Goal: Task Accomplishment & Management: Manage account settings

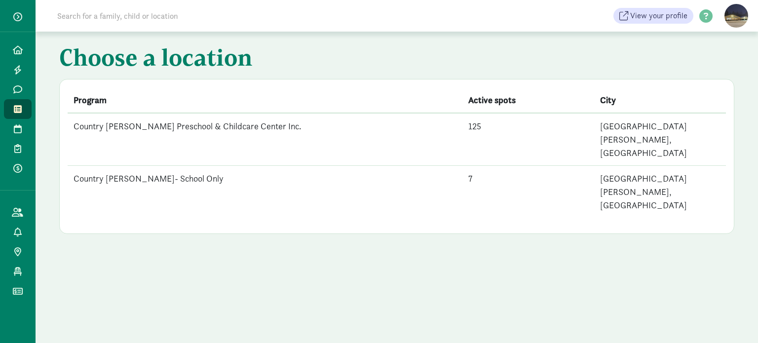
click at [214, 124] on td "Country [PERSON_NAME] Preschool & Childcare Center Inc." at bounding box center [265, 139] width 395 height 53
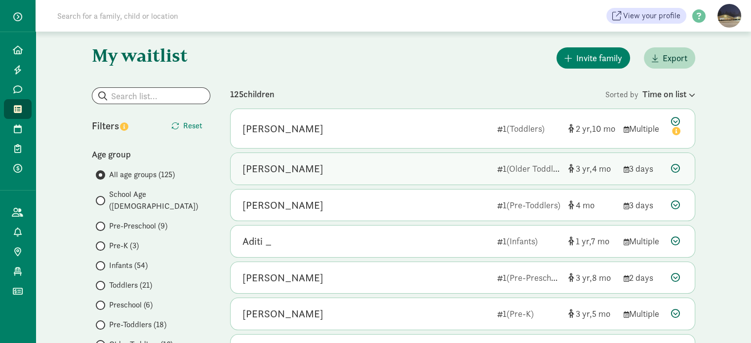
scroll to position [49, 0]
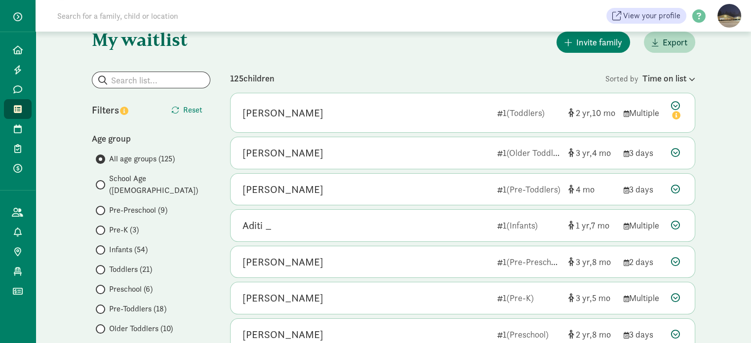
click at [103, 180] on span at bounding box center [100, 184] width 9 height 9
click at [102, 182] on input "School Age ([DEMOGRAPHIC_DATA])" at bounding box center [99, 185] width 6 height 6
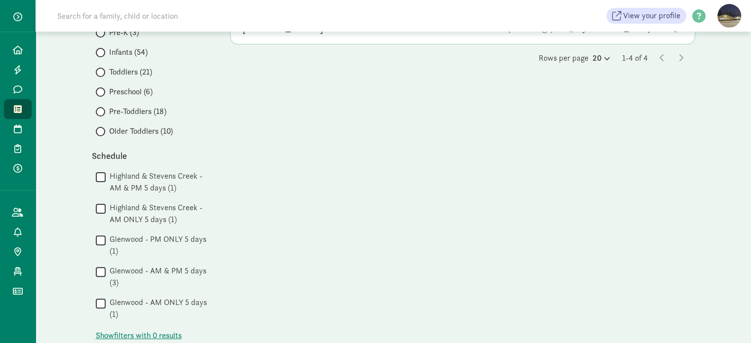
scroll to position [0, 0]
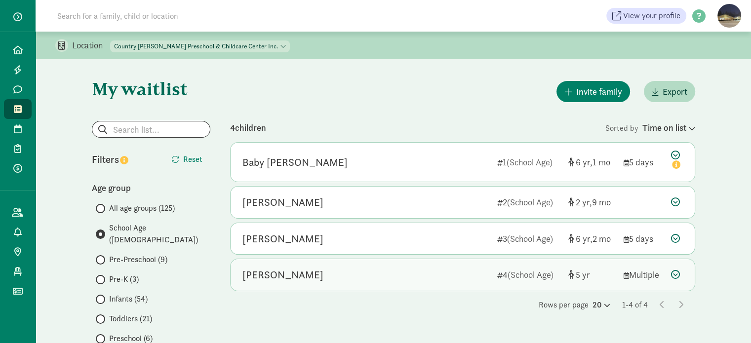
click at [306, 276] on div "[PERSON_NAME]" at bounding box center [282, 275] width 81 height 16
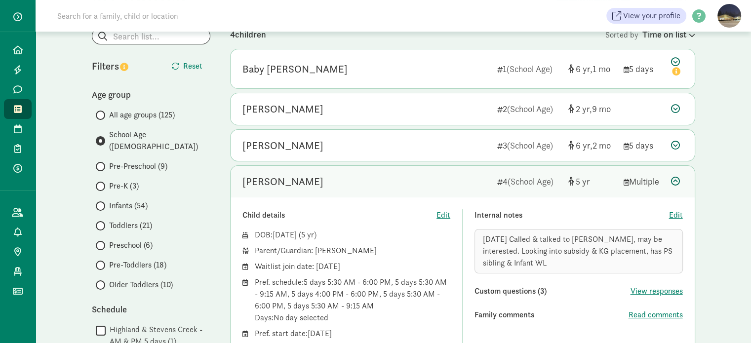
scroll to position [197, 0]
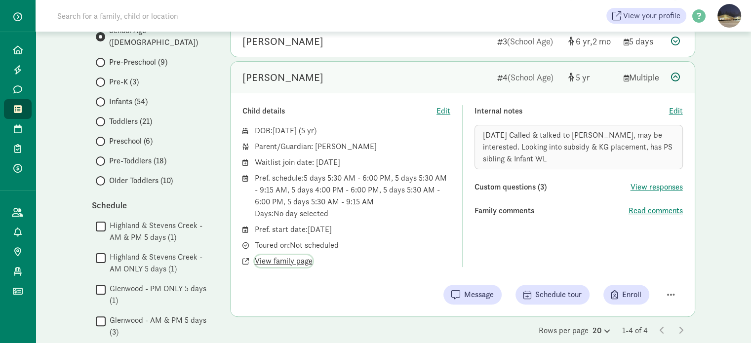
click at [270, 260] on span "View family page" at bounding box center [284, 261] width 58 height 12
click at [671, 109] on span "Edit" at bounding box center [676, 111] width 14 height 12
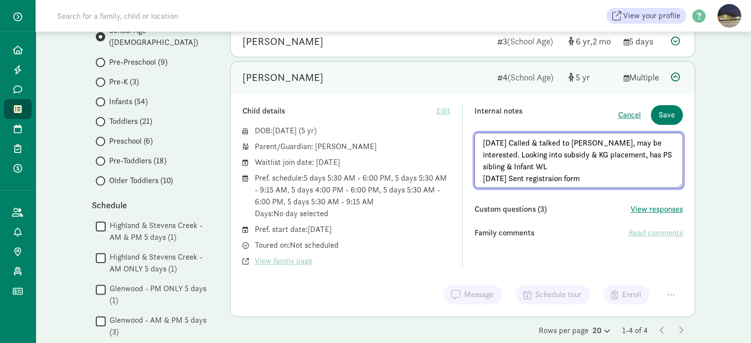
click at [592, 179] on textarea "[DATE] Called & talked to [PERSON_NAME], may be interested. Looking into subsid…" at bounding box center [578, 160] width 208 height 55
click at [585, 179] on textarea "[DATE] Called & talked to [PERSON_NAME], may be interested. Looking into subsid…" at bounding box center [578, 160] width 208 height 55
drag, startPoint x: 585, startPoint y: 179, endPoint x: 479, endPoint y: 180, distance: 106.6
click at [479, 180] on textarea "[DATE] Called & talked to [PERSON_NAME], may be interested. Looking into subsid…" at bounding box center [578, 160] width 208 height 55
type textarea "[DATE] Called & talked to [PERSON_NAME], may be interested. Looking into subsid…"
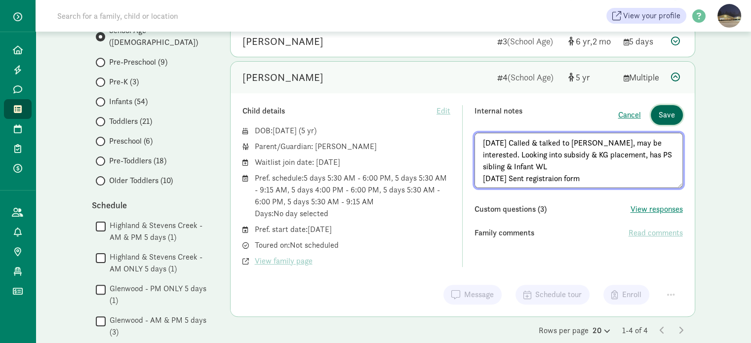
click at [668, 109] on span "Save" at bounding box center [666, 115] width 16 height 12
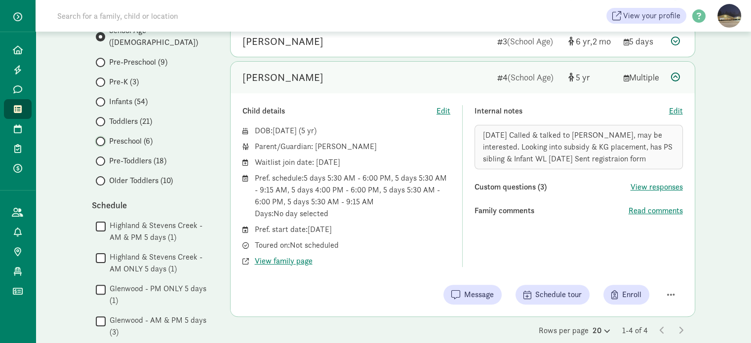
click at [101, 138] on input "Preschool (6)" at bounding box center [99, 141] width 6 height 6
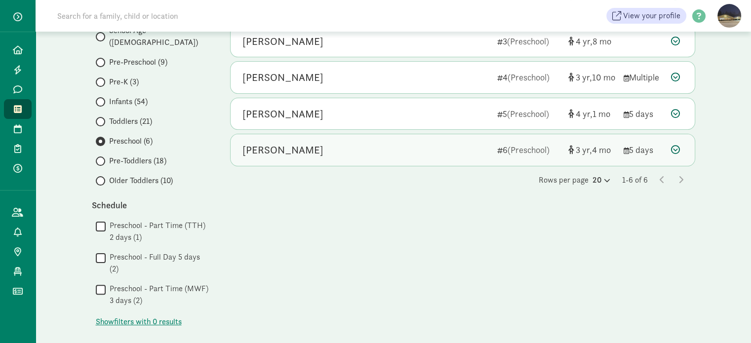
click at [675, 150] on icon at bounding box center [675, 149] width 9 height 9
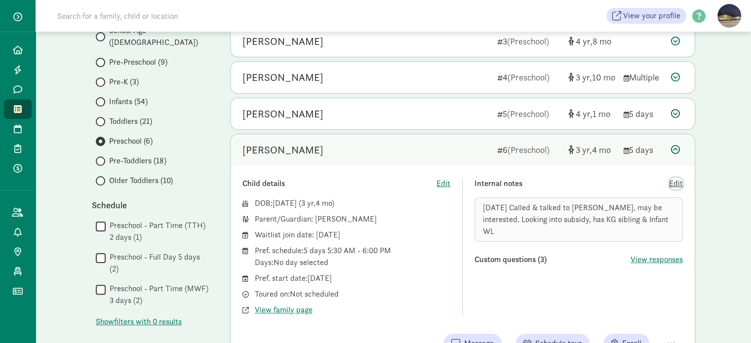
click at [682, 186] on span "Edit" at bounding box center [676, 184] width 14 height 12
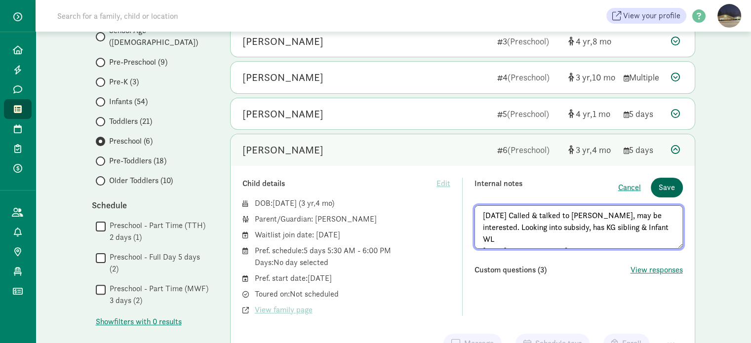
type textarea "[DATE] Called & talked to [PERSON_NAME], may be interested. Looking into subsid…"
click at [661, 185] on span "Save" at bounding box center [666, 188] width 16 height 12
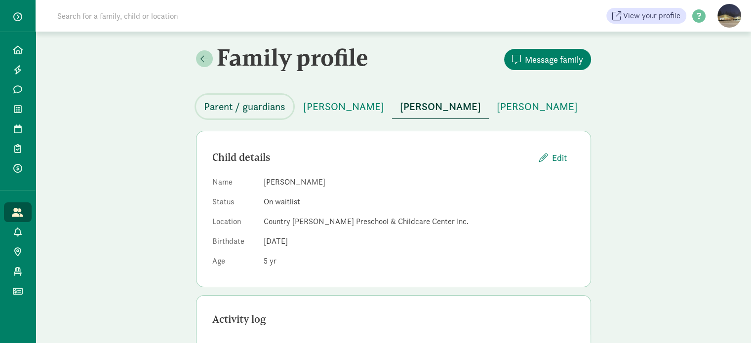
click at [268, 109] on span "Parent / guardians" at bounding box center [244, 107] width 81 height 16
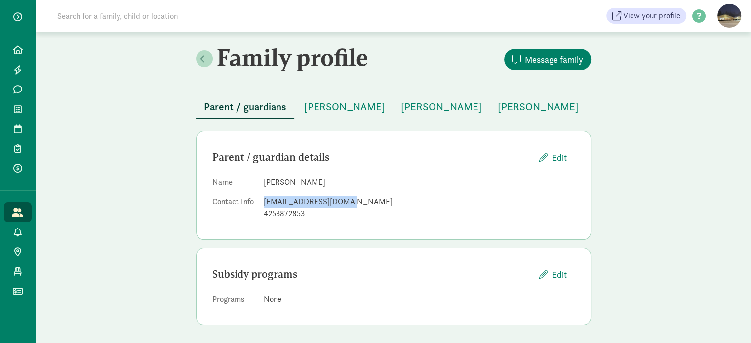
drag, startPoint x: 343, startPoint y: 202, endPoint x: 258, endPoint y: 203, distance: 84.9
click at [258, 203] on dl "Name jordan berger Contact Info jordanr3na3@gmail.com 4253872853" at bounding box center [393, 199] width 362 height 47
copy dl "jordanr3na3@gmail.com"
click at [348, 102] on span "[PERSON_NAME]" at bounding box center [344, 106] width 81 height 16
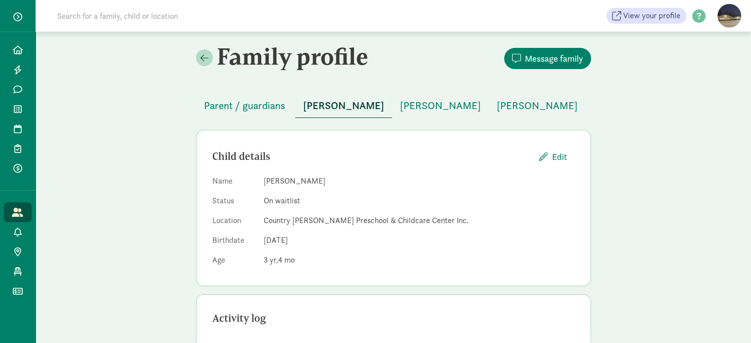
click at [348, 102] on span "[PERSON_NAME]" at bounding box center [343, 106] width 81 height 16
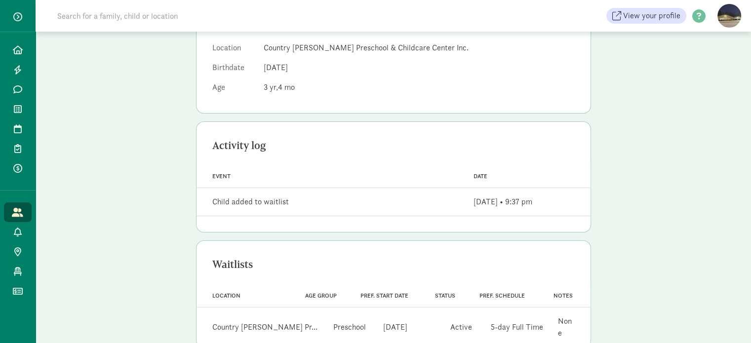
scroll to position [186, 0]
